Goal: Task Accomplishment & Management: Use online tool/utility

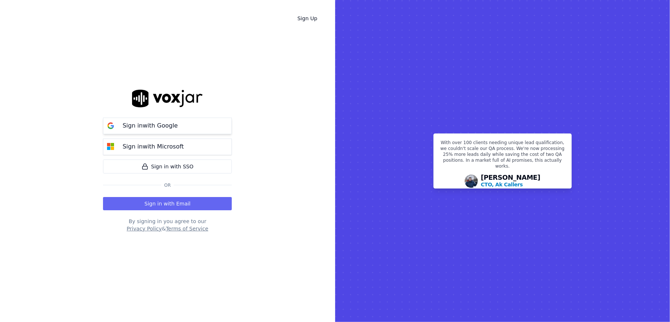
click at [125, 124] on p "Sign in with Google" at bounding box center [150, 125] width 55 height 9
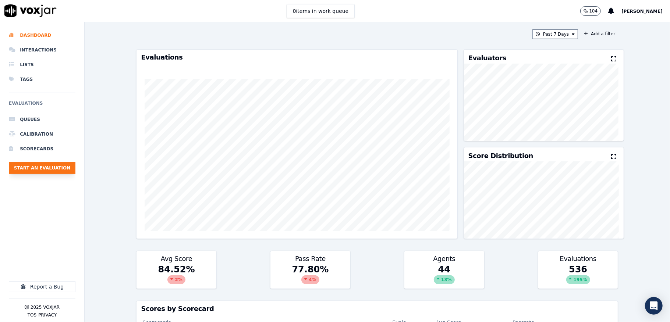
click at [42, 169] on button "Start an Evaluation" at bounding box center [42, 168] width 67 height 12
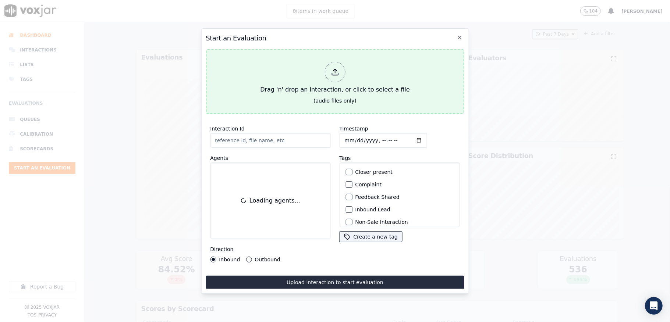
click at [330, 71] on div at bounding box center [335, 72] width 21 height 21
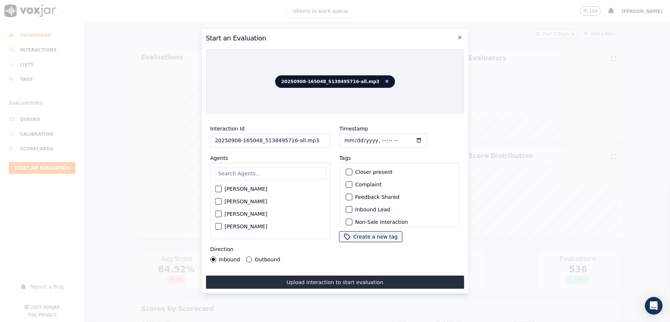
drag, startPoint x: 288, startPoint y: 138, endPoint x: 374, endPoint y: 142, distance: 86.2
click at [374, 142] on div "Interaction Id 20250908-165048_5138495716-all.mp3 Agents Harry Roy Aaron Biswas…" at bounding box center [335, 193] width 258 height 147
type input "20250908-165048_5138495716-C1"
click at [345, 137] on input "Timestamp" at bounding box center [383, 140] width 88 height 15
type input "2025-08-09T14:58"
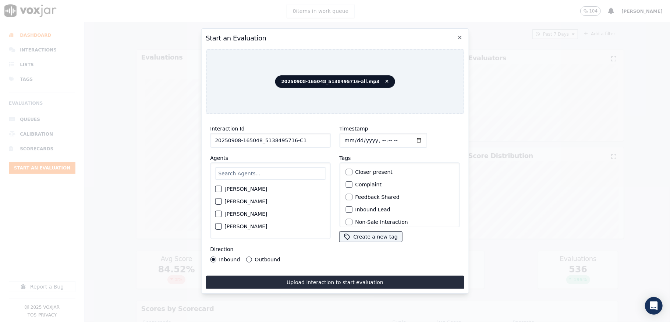
click at [254, 167] on input "text" at bounding box center [270, 173] width 111 height 13
type input "Anna"
click at [221, 188] on button "Anna Das" at bounding box center [218, 191] width 7 height 7
click at [347, 209] on div "button" at bounding box center [348, 209] width 5 height 5
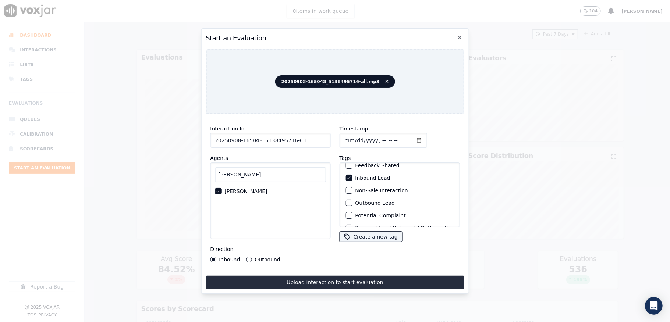
scroll to position [68, 0]
click at [346, 215] on div "button" at bounding box center [348, 217] width 5 height 5
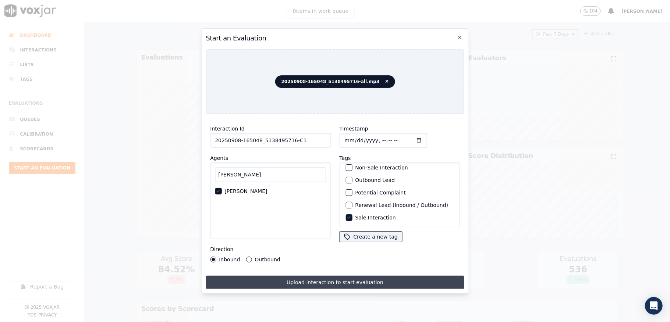
click at [321, 241] on button "Upload interaction to start evaluation" at bounding box center [335, 282] width 258 height 13
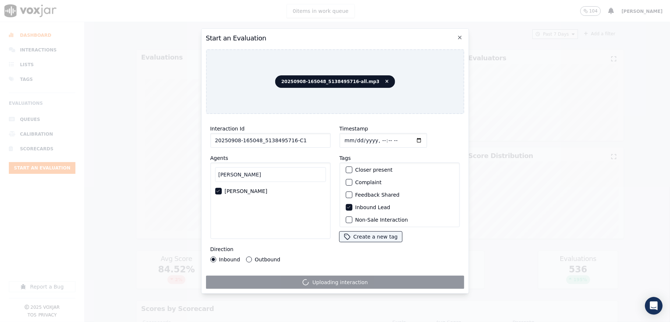
scroll to position [0, 0]
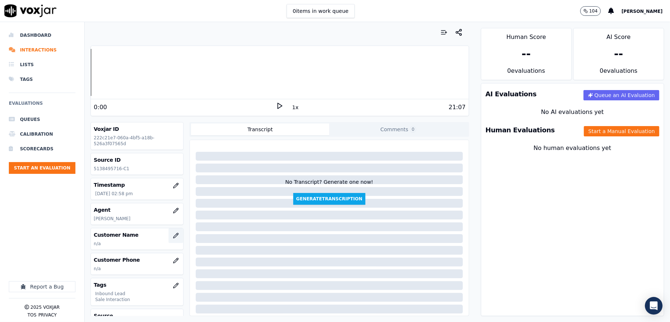
click at [169, 236] on button "button" at bounding box center [176, 235] width 15 height 15
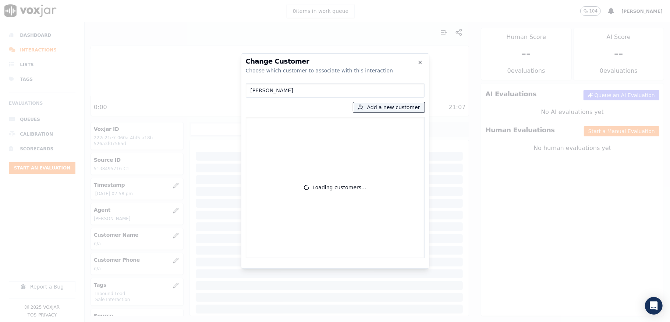
type input "SHAWN DAKIN"
drag, startPoint x: 255, startPoint y: 91, endPoint x: 200, endPoint y: 103, distance: 56.3
click at [200, 241] on div "Change Customer Choose which customer to associate with this interaction SHAWN …" at bounding box center [335, 322] width 670 height 0
click at [373, 111] on button "Add a new customer" at bounding box center [388, 107] width 71 height 10
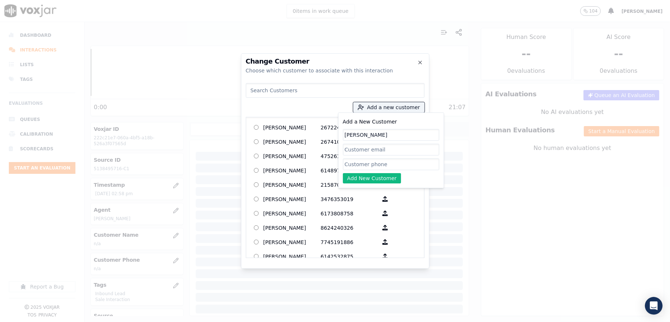
type input "SHAWN DAKIN"
click at [367, 168] on input "Add a New Customer" at bounding box center [391, 165] width 96 height 12
paste input "5138495716"
type input "5138495716"
click at [348, 182] on button "Add New Customer" at bounding box center [372, 178] width 59 height 10
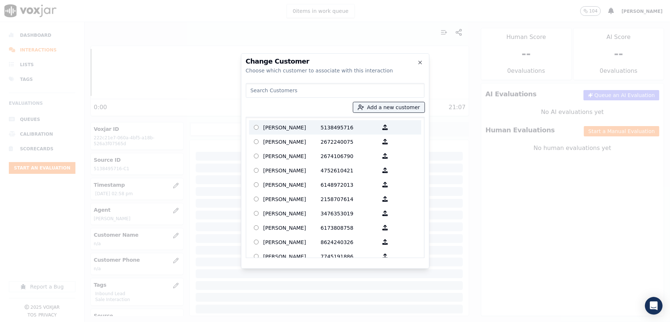
click at [286, 128] on p "SHAWN DAKIN" at bounding box center [291, 127] width 57 height 11
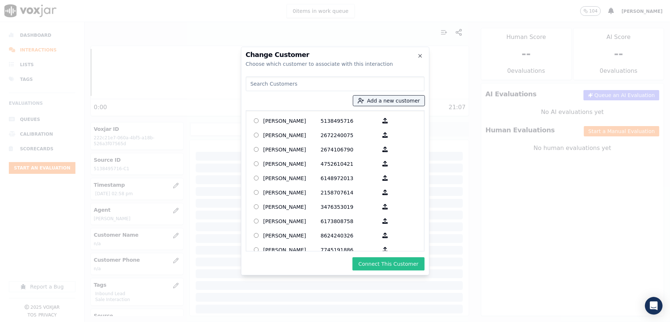
click at [398, 241] on button "Connect This Customer" at bounding box center [388, 264] width 72 height 13
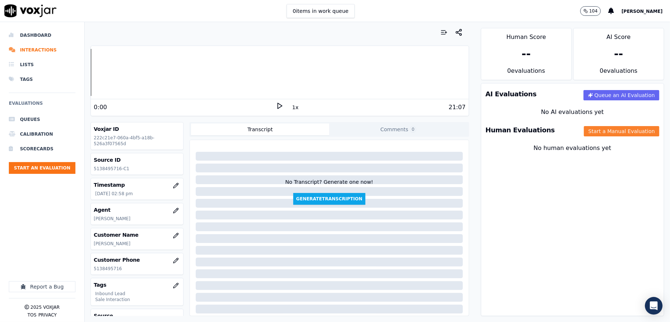
click at [502, 133] on button "Start a Manual Evaluation" at bounding box center [621, 131] width 75 height 10
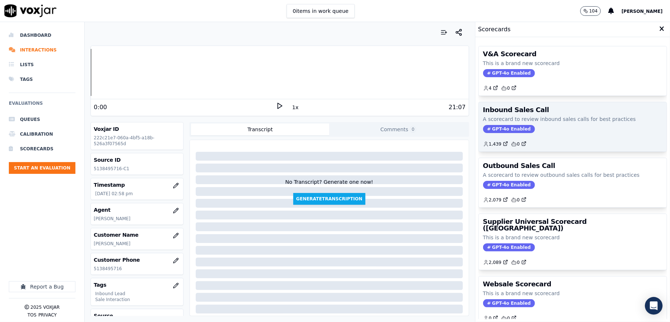
click at [499, 128] on span "GPT-4o Enabled" at bounding box center [509, 129] width 52 height 8
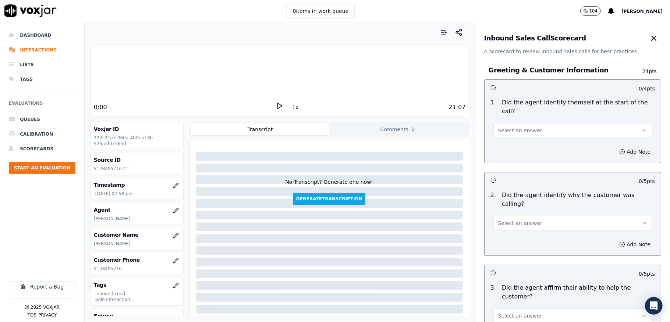
click at [502, 132] on button "Select an answer" at bounding box center [572, 130] width 159 height 15
click at [502, 149] on div "Yes" at bounding box center [554, 148] width 141 height 12
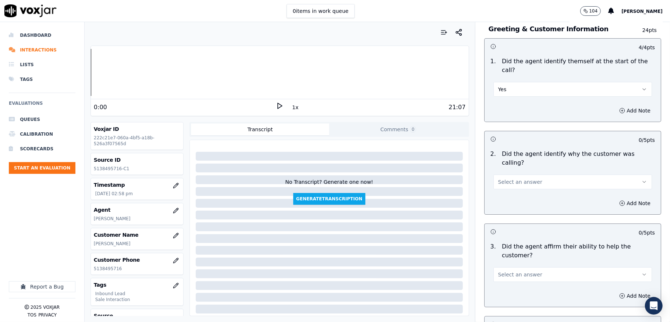
scroll to position [98, 0]
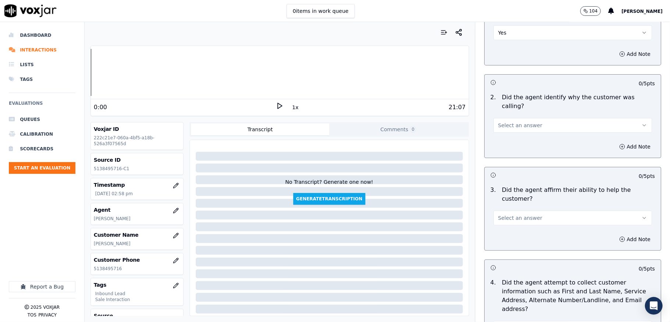
click at [502, 122] on span "Select an answer" at bounding box center [520, 125] width 44 height 7
click at [502, 133] on div "Yes" at bounding box center [554, 134] width 141 height 12
click at [502, 215] on span "Select an answer" at bounding box center [520, 218] width 44 height 7
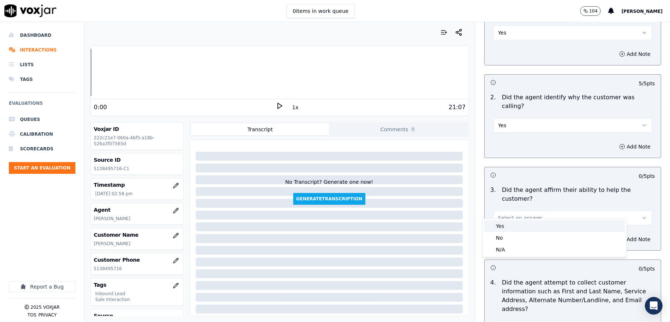
click at [500, 222] on div "Yes" at bounding box center [554, 226] width 141 height 12
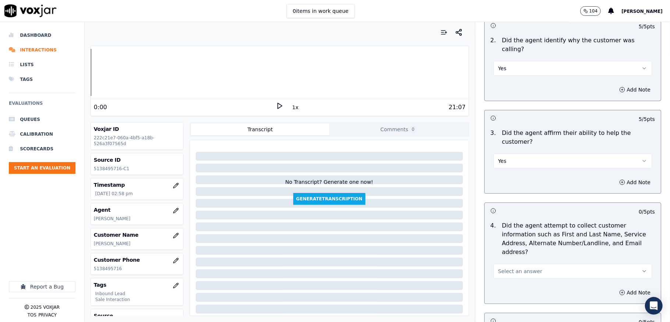
scroll to position [245, 0]
